Goal: Find specific page/section: Find specific page/section

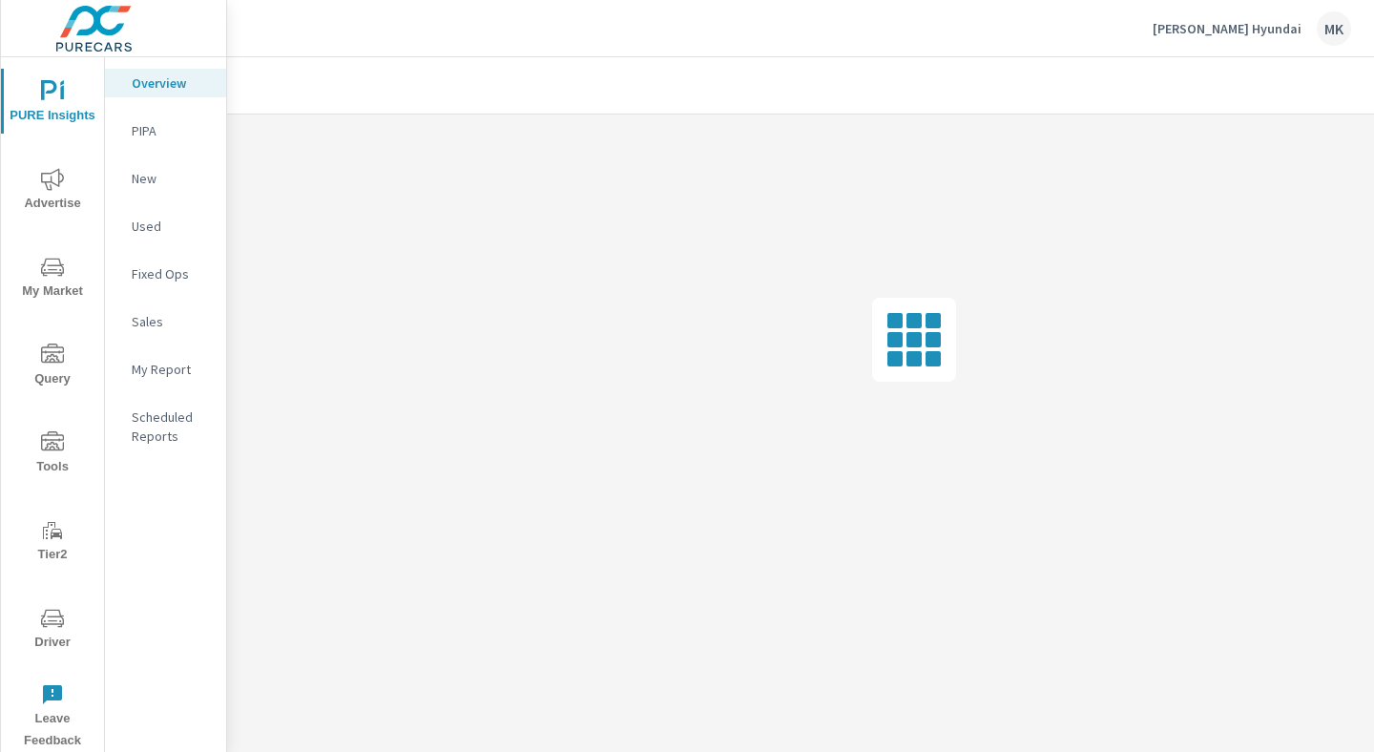
click at [56, 612] on icon "nav menu" at bounding box center [52, 618] width 23 height 23
